Goal: Task Accomplishment & Management: Use online tool/utility

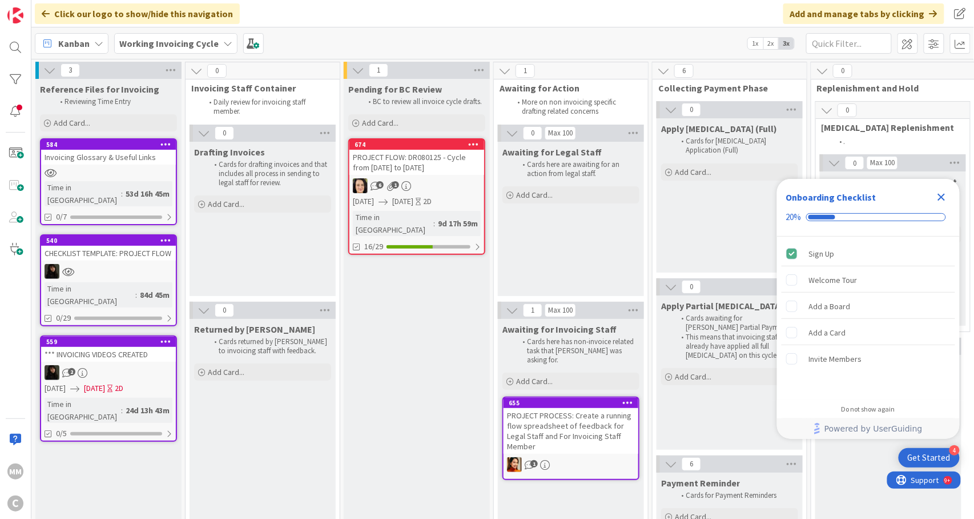
click at [428, 184] on div "6 1" at bounding box center [417, 185] width 135 height 15
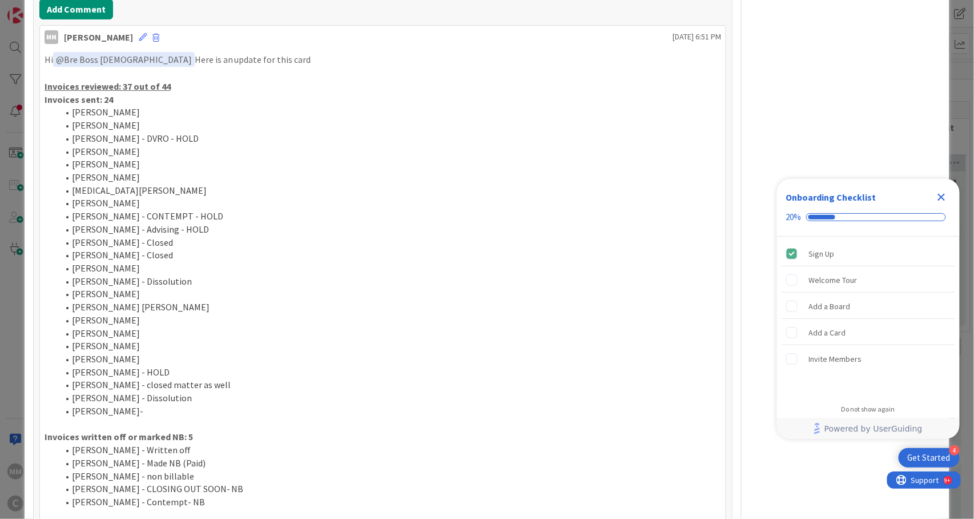
scroll to position [990, 0]
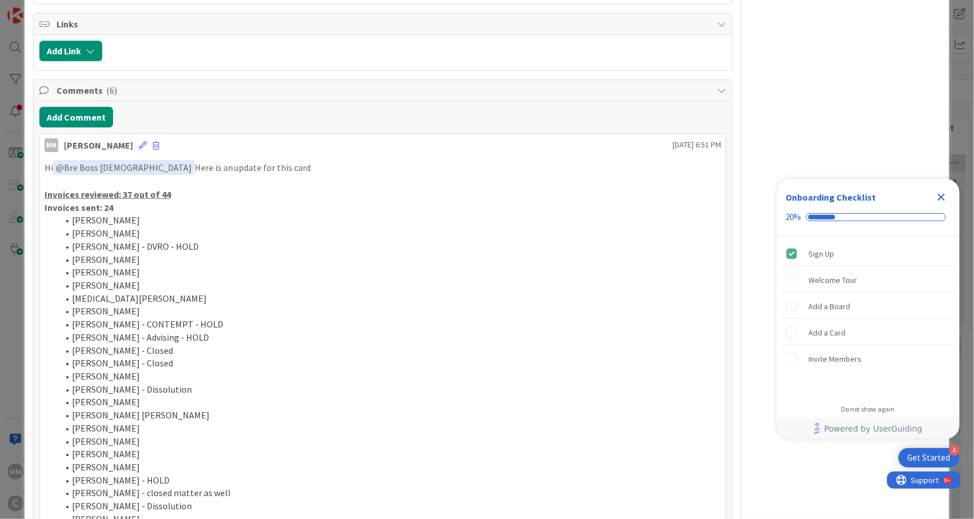
click at [139, 141] on icon at bounding box center [143, 145] width 8 height 8
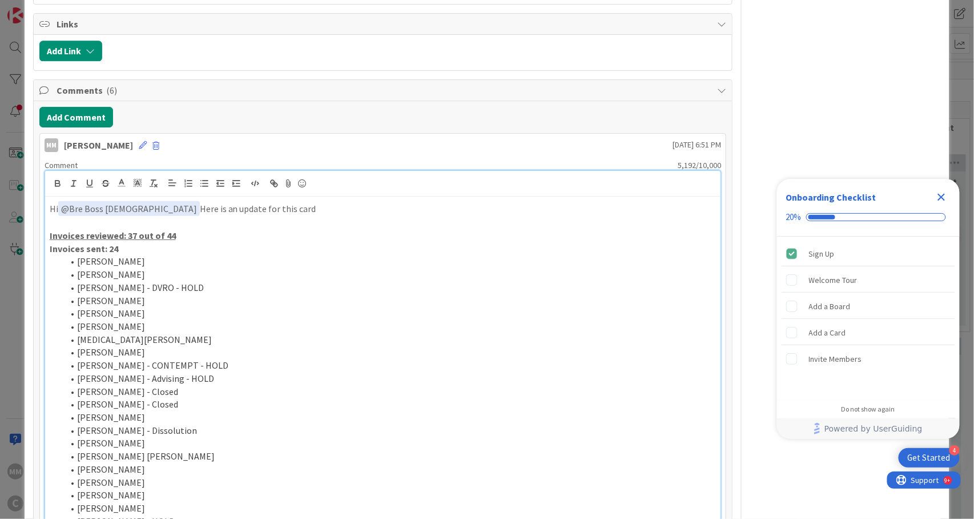
scroll to position [1365, 0]
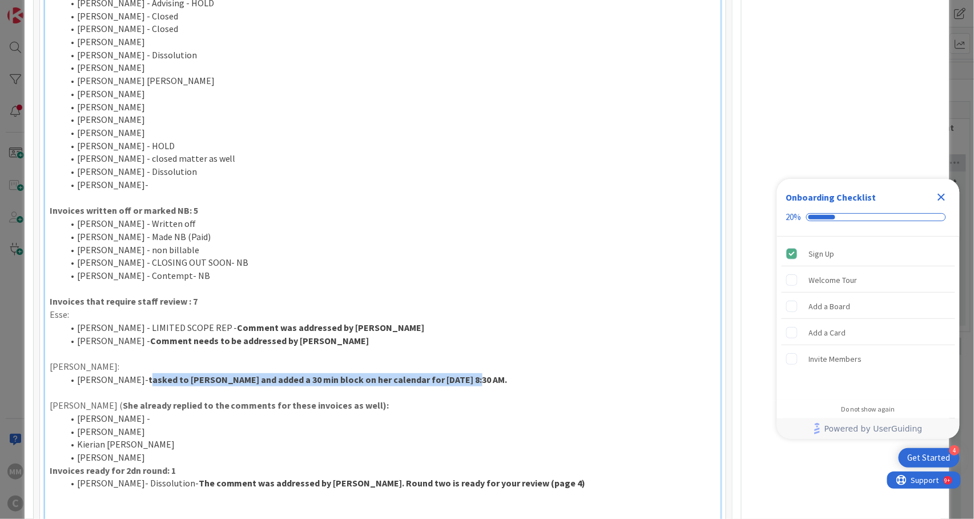
drag, startPoint x: 147, startPoint y: 355, endPoint x: 464, endPoint y: 355, distance: 317.0
click at [464, 373] on li "[PERSON_NAME]- tasked to [PERSON_NAME] and added a 30 min block on her calendar…" at bounding box center [389, 379] width 653 height 13
drag, startPoint x: 75, startPoint y: 356, endPoint x: 143, endPoint y: 356, distance: 67.4
click at [143, 373] on li "[PERSON_NAME]- Entry was addressed by [PERSON_NAME], and changes were made." at bounding box center [389, 379] width 653 height 13
copy li "[PERSON_NAME]"
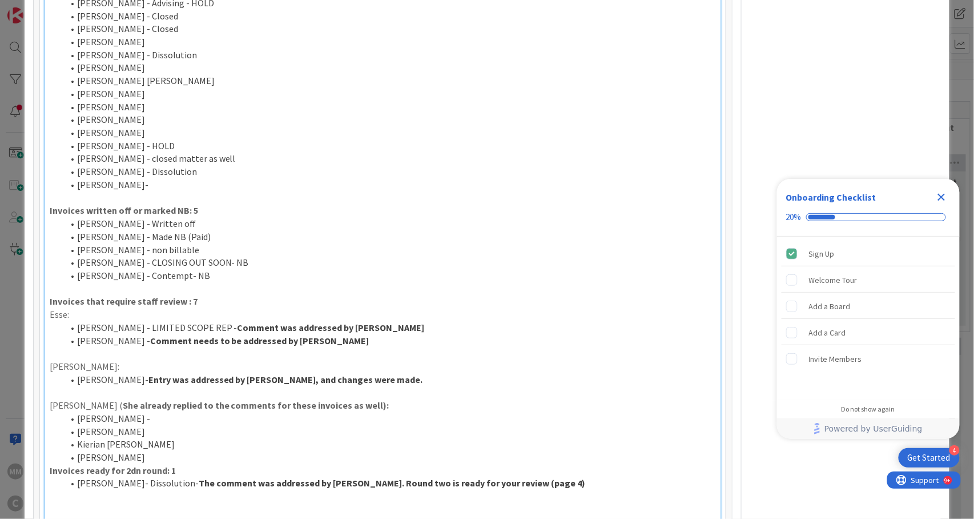
click at [556, 476] on li "[PERSON_NAME]- Dissolution- The comment was addressed by [PERSON_NAME]. Round t…" at bounding box center [389, 482] width 653 height 13
drag, startPoint x: 377, startPoint y: 462, endPoint x: 565, endPoint y: 466, distance: 188.0
click at [565, 476] on li "[PERSON_NAME]- Dissolution- The comment was addressed by [PERSON_NAME]. Round t…" at bounding box center [389, 482] width 653 height 13
copy strong "Round two is ready for your review (page 4)"
click at [197, 489] on li "[PERSON_NAME] -" at bounding box center [389, 495] width 653 height 13
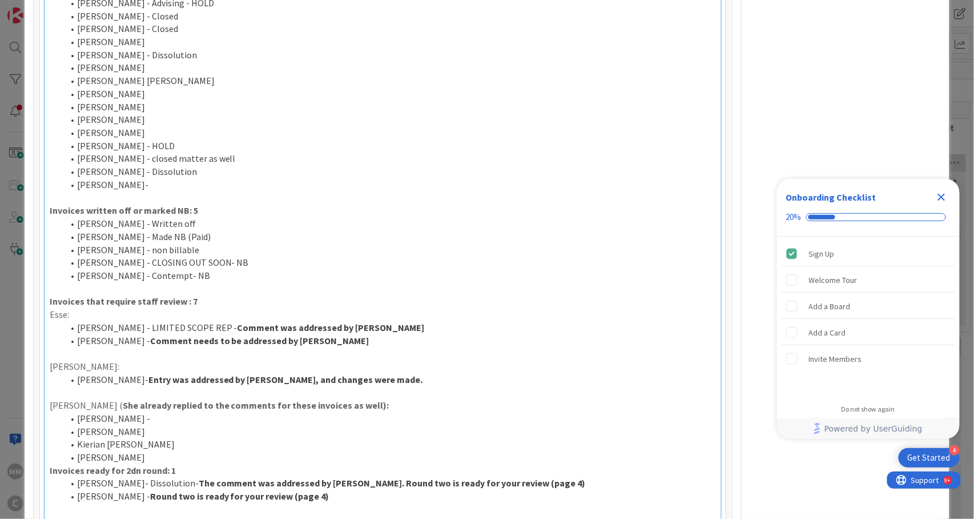
click at [319, 490] on strong "Round two is ready for your review (page 4)" at bounding box center [239, 495] width 179 height 11
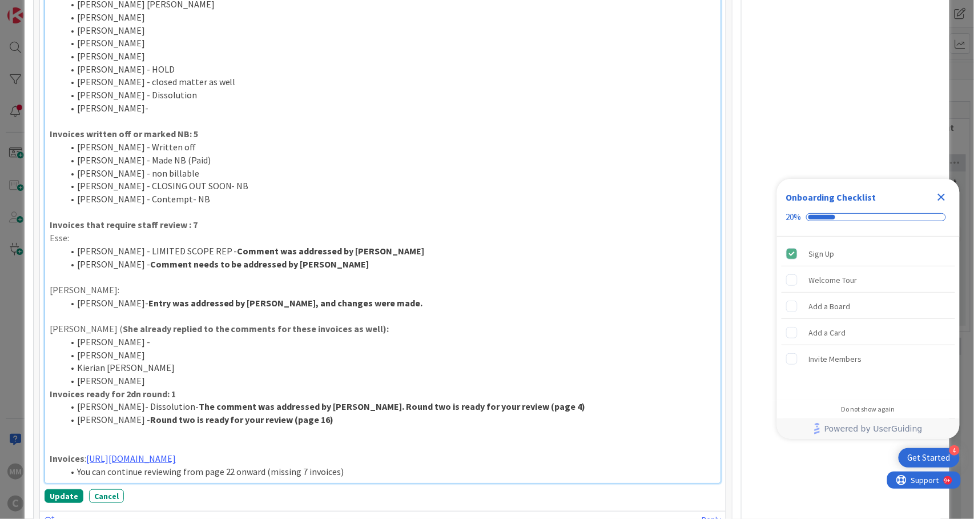
click at [371, 465] on li "You can continue reviewing from page 22 onward (missing 7 invoices)" at bounding box center [389, 471] width 653 height 13
click at [231, 465] on li "You can continue reviewing from page 22 onward (missing 7 invoices)" at bounding box center [389, 471] width 653 height 13
click at [358, 465] on li "You can continue reviewing from page 33 onward (missing 7 invoices)" at bounding box center [389, 471] width 653 height 13
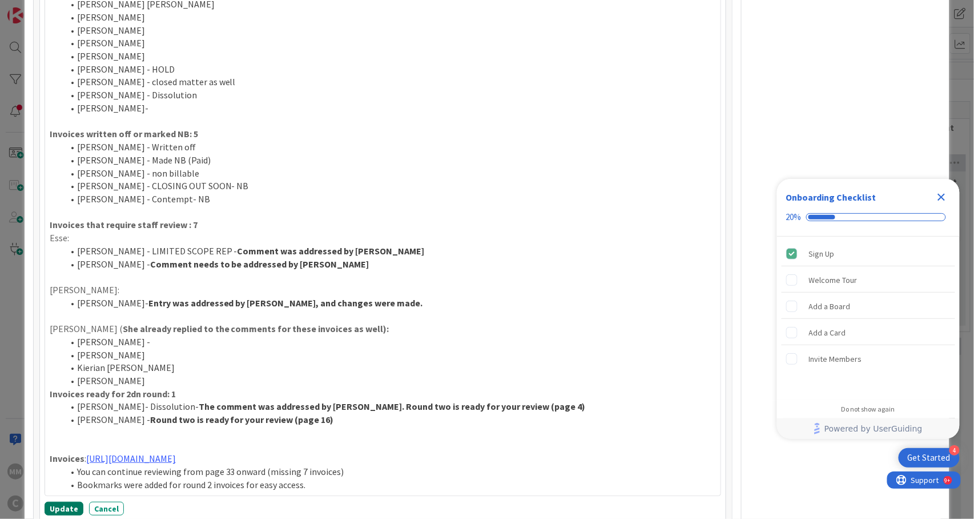
click at [59, 501] on button "Update" at bounding box center [64, 508] width 39 height 14
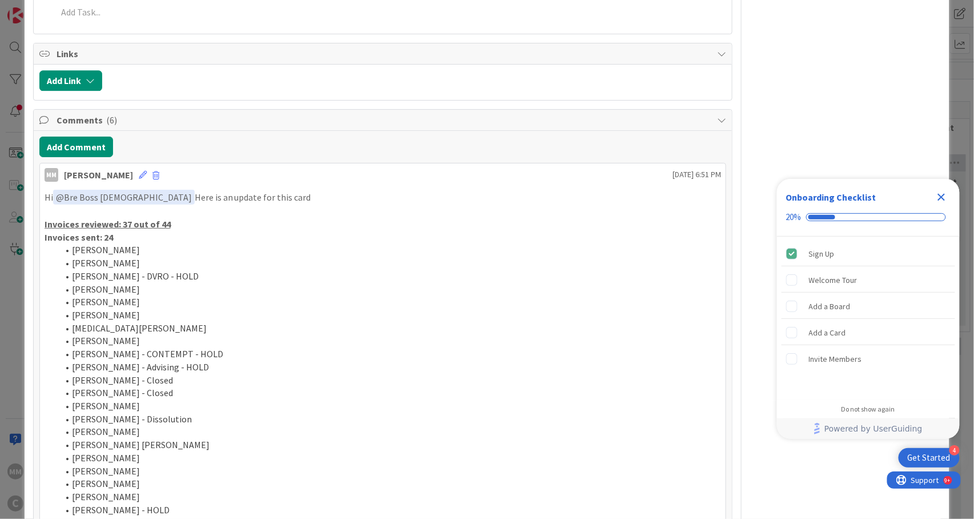
scroll to position [944, 0]
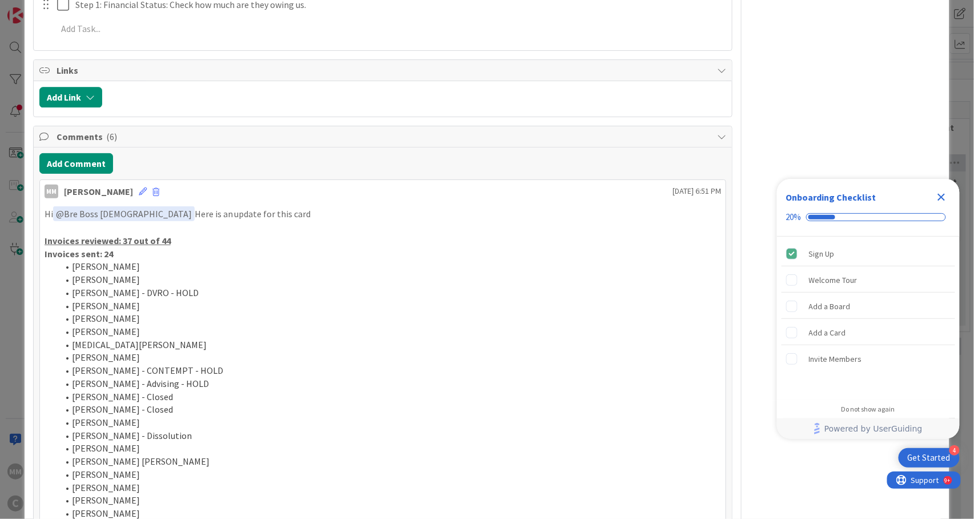
click at [129, 180] on div "MM [PERSON_NAME] [DATE] 6:51 PM" at bounding box center [383, 189] width 687 height 18
click at [139, 187] on icon at bounding box center [143, 191] width 8 height 8
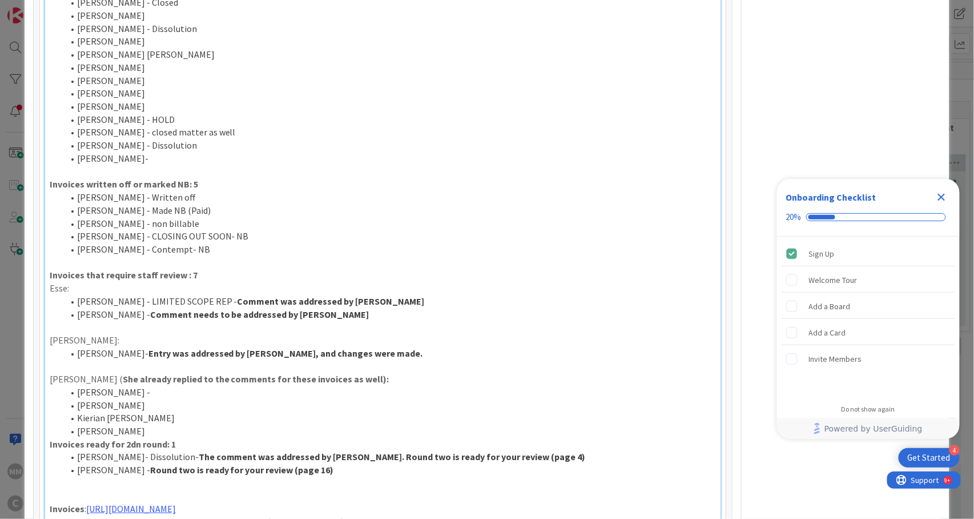
click at [174, 438] on strong "Invoices ready for 2dn round: 1" at bounding box center [113, 443] width 126 height 11
click at [224, 424] on li "[PERSON_NAME]" at bounding box center [389, 430] width 653 height 13
click at [288, 243] on li "[PERSON_NAME] - Contempt- NB" at bounding box center [389, 249] width 653 height 13
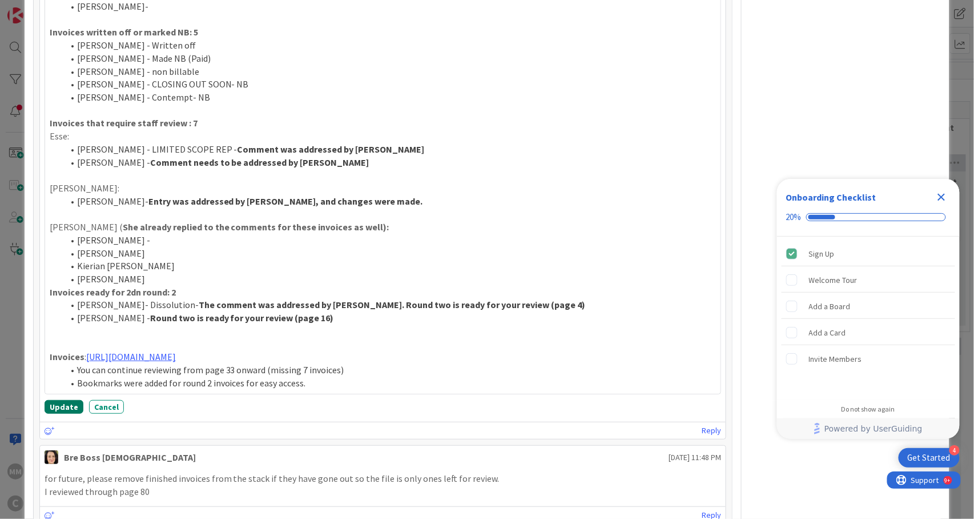
click at [65, 400] on button "Update" at bounding box center [64, 407] width 39 height 14
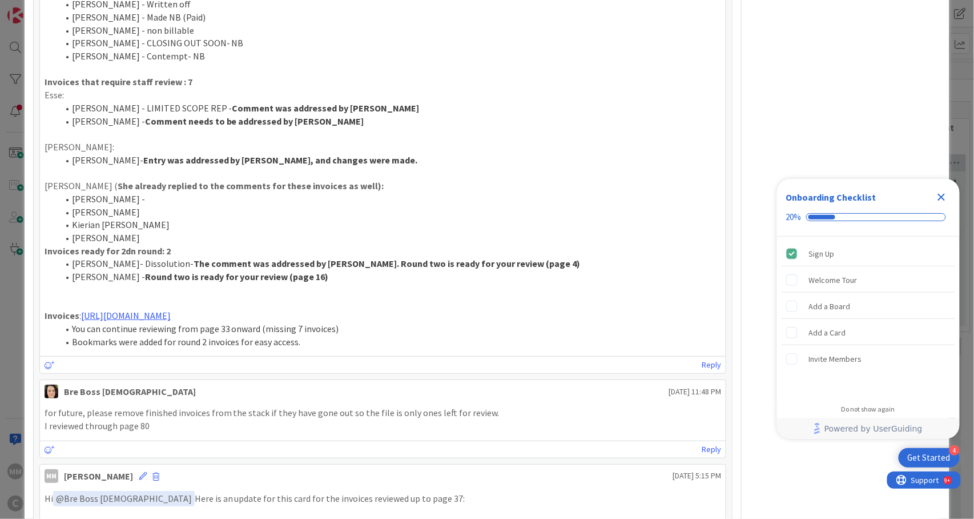
scroll to position [1502, 0]
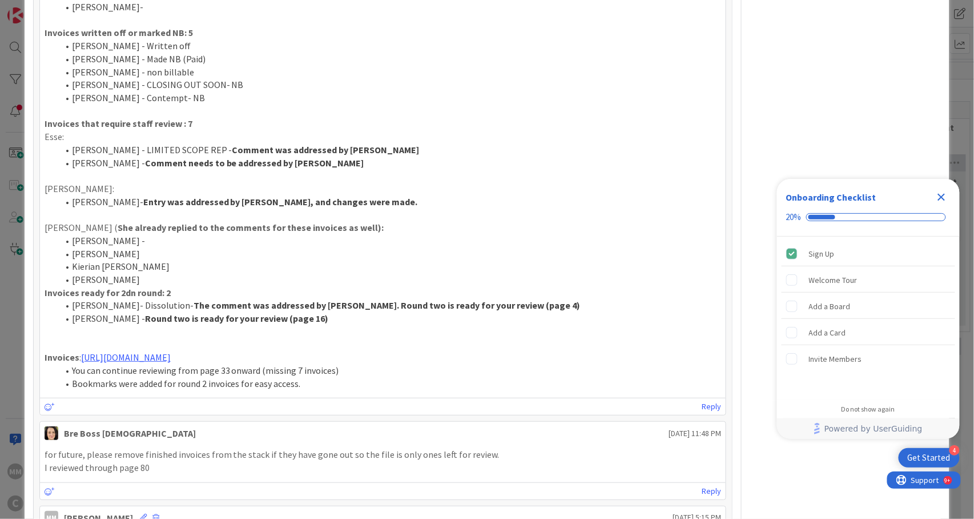
click at [669, 105] on p at bounding box center [383, 111] width 677 height 13
